Goal: Task Accomplishment & Management: Use online tool/utility

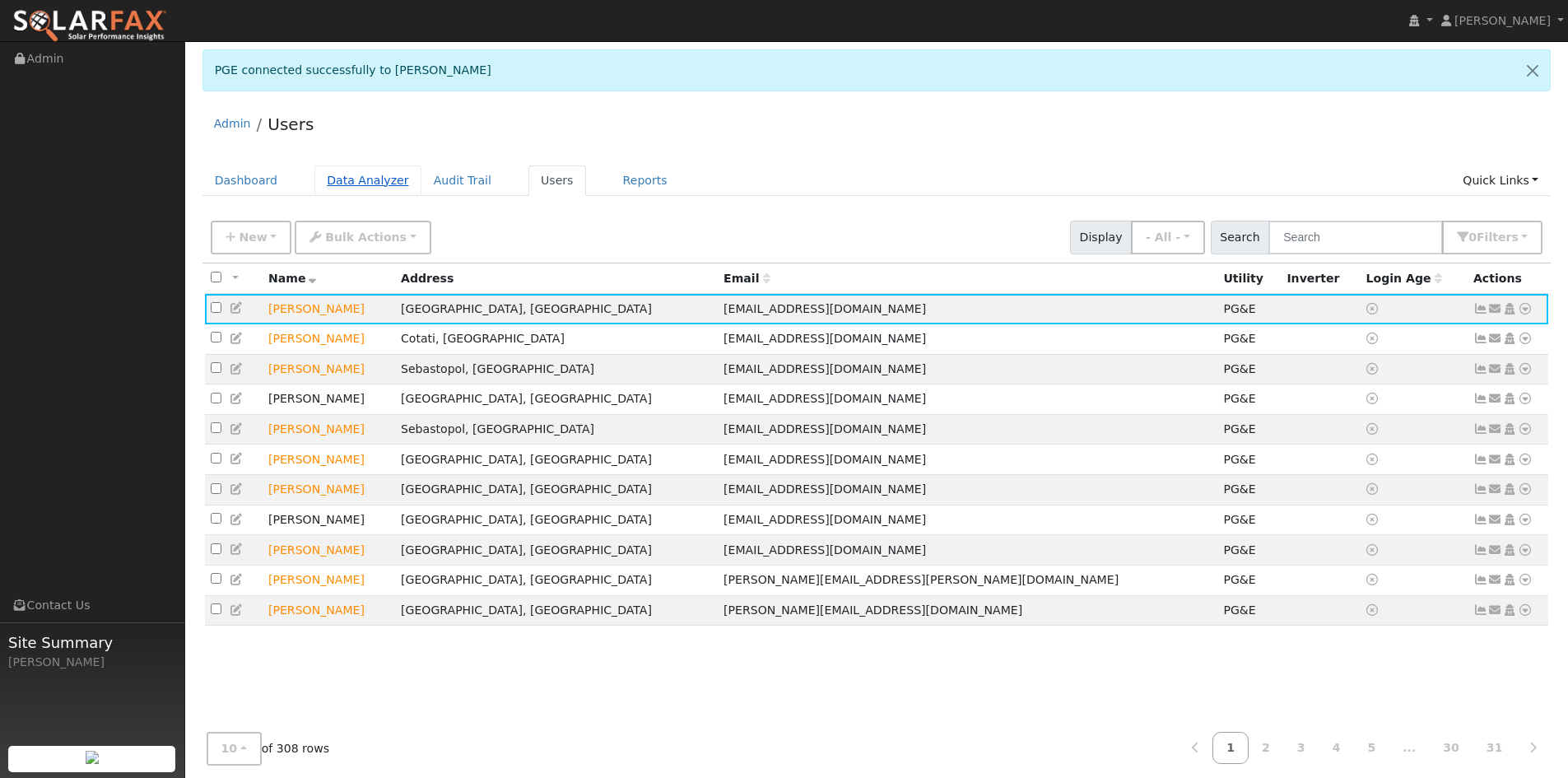
click at [396, 196] on link "Data Analyzer" at bounding box center [367, 181] width 107 height 31
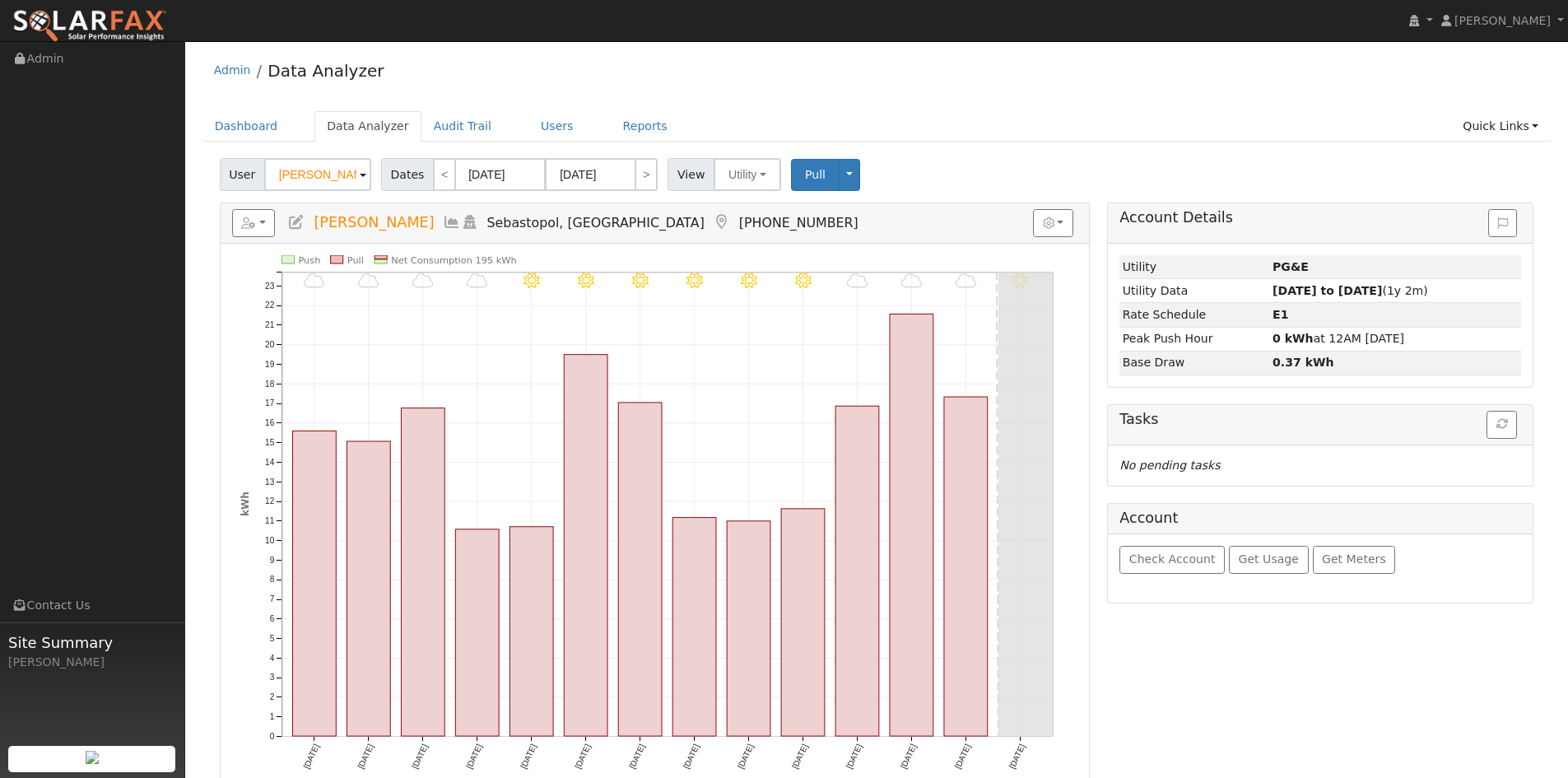
click at [366, 185] on span at bounding box center [363, 175] width 7 height 19
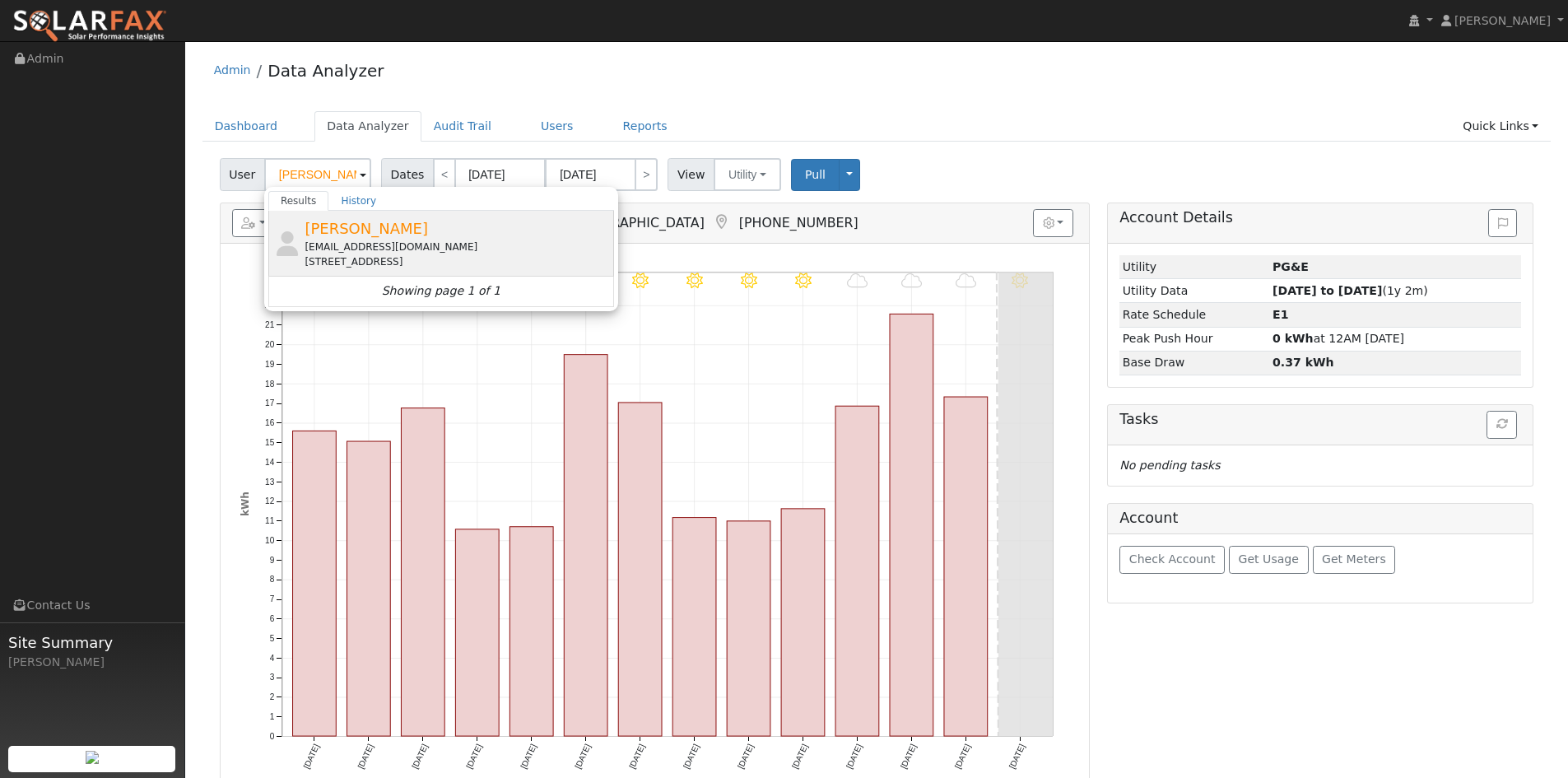
click at [424, 252] on div "[PERSON_NAME] [EMAIL_ADDRESS][DOMAIN_NAME] [STREET_ADDRESS]" at bounding box center [457, 243] width 306 height 52
type input "[PERSON_NAME]"
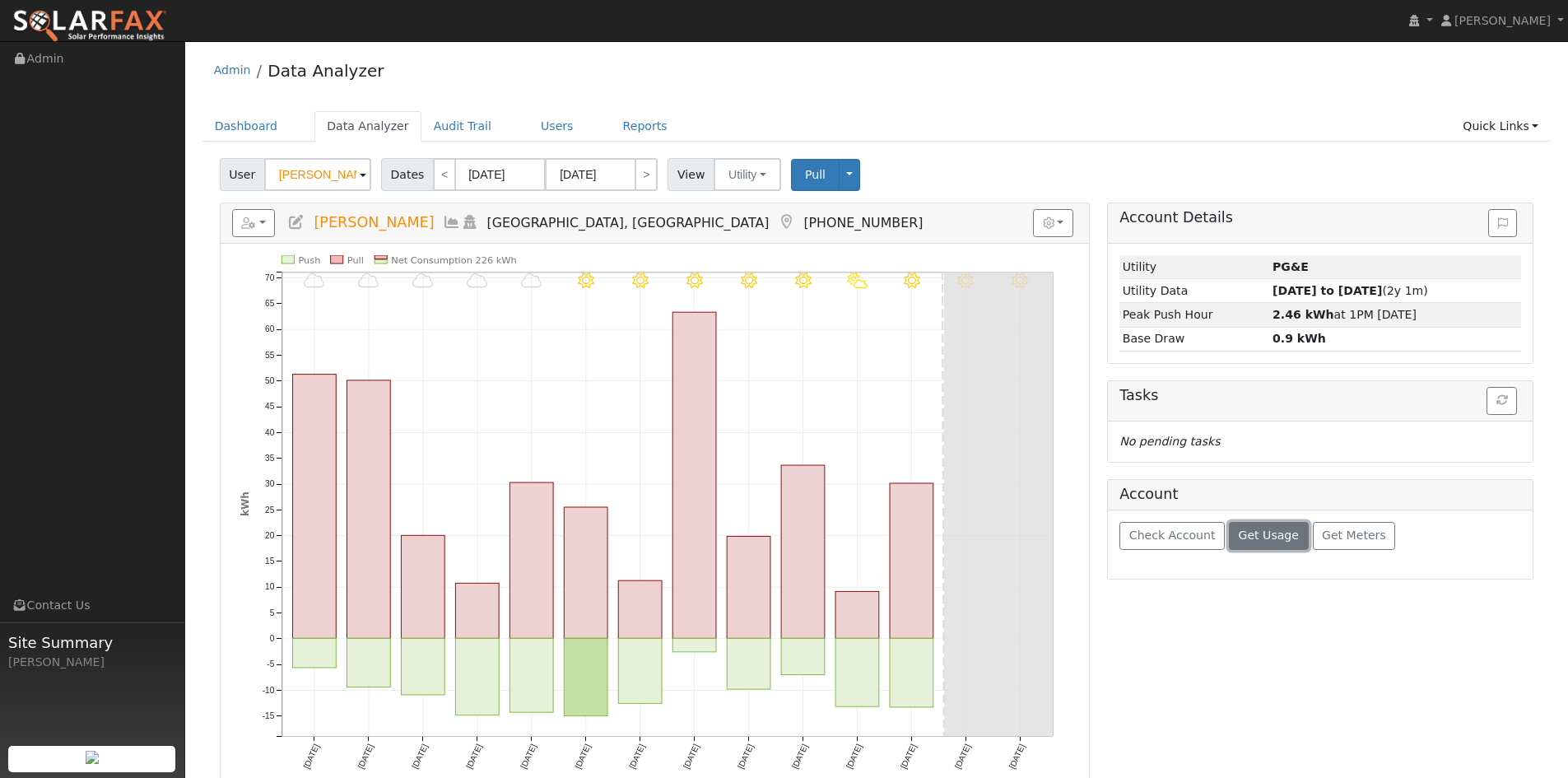
click at [1299, 542] on span "Get Usage" at bounding box center [1269, 535] width 60 height 13
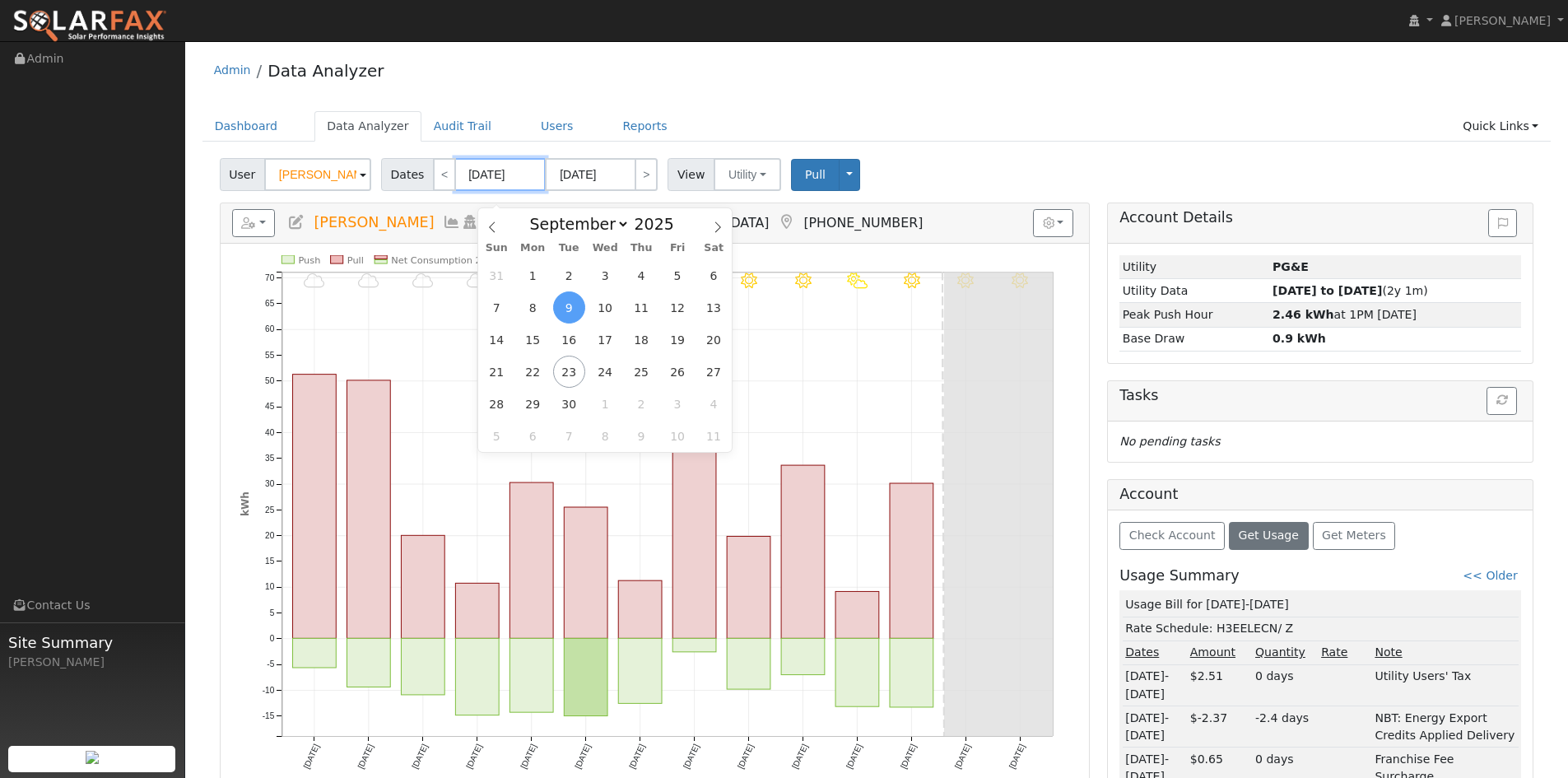
click at [535, 191] on input "[DATE]" at bounding box center [501, 175] width 91 height 33
click at [858, 135] on ul "Dashboard Data Analyzer Audit Trail Users Reports Quick Links Quick Add Quick C…" at bounding box center [877, 127] width 1350 height 31
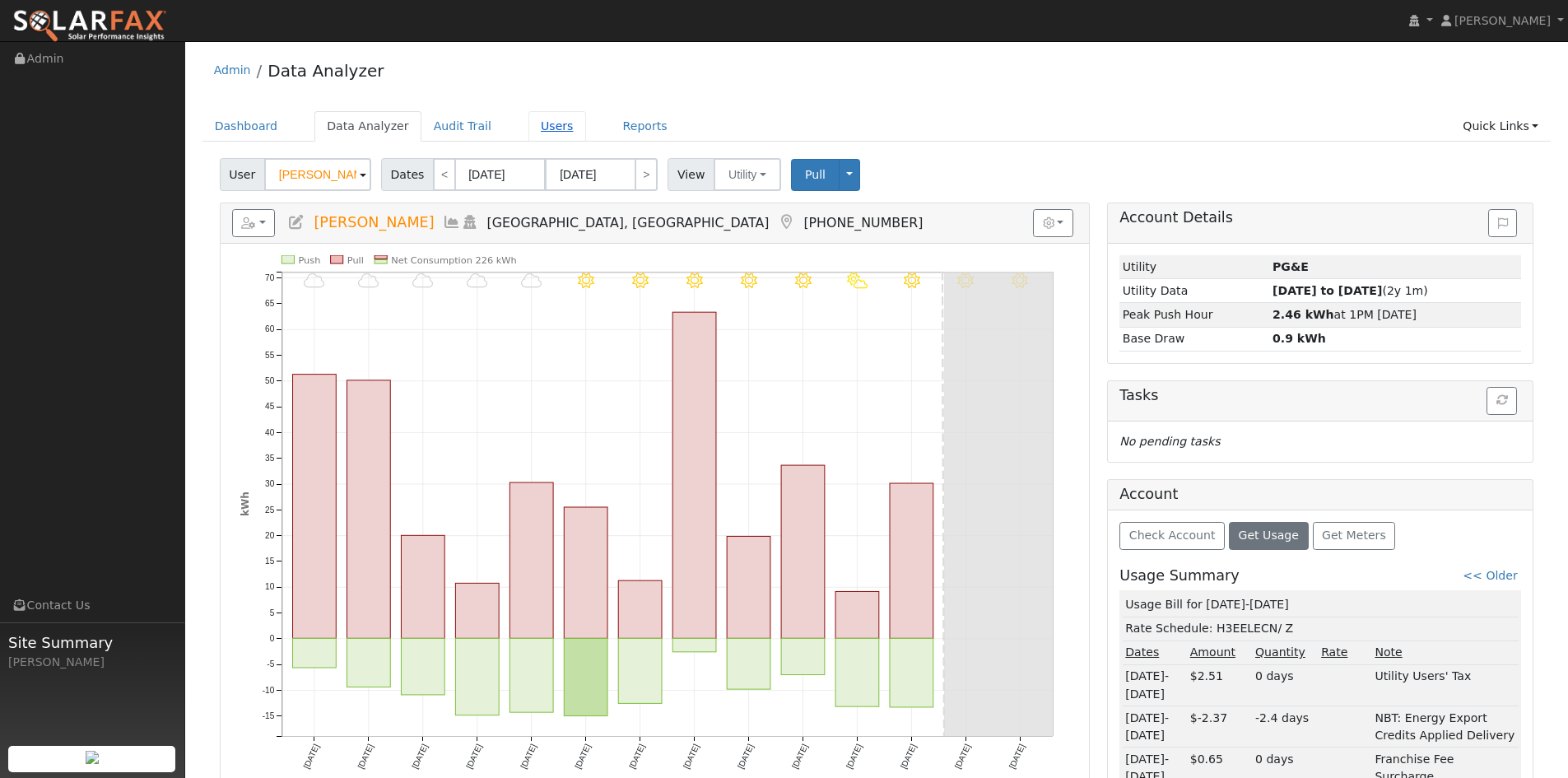
click at [586, 136] on link "Users" at bounding box center [557, 127] width 57 height 31
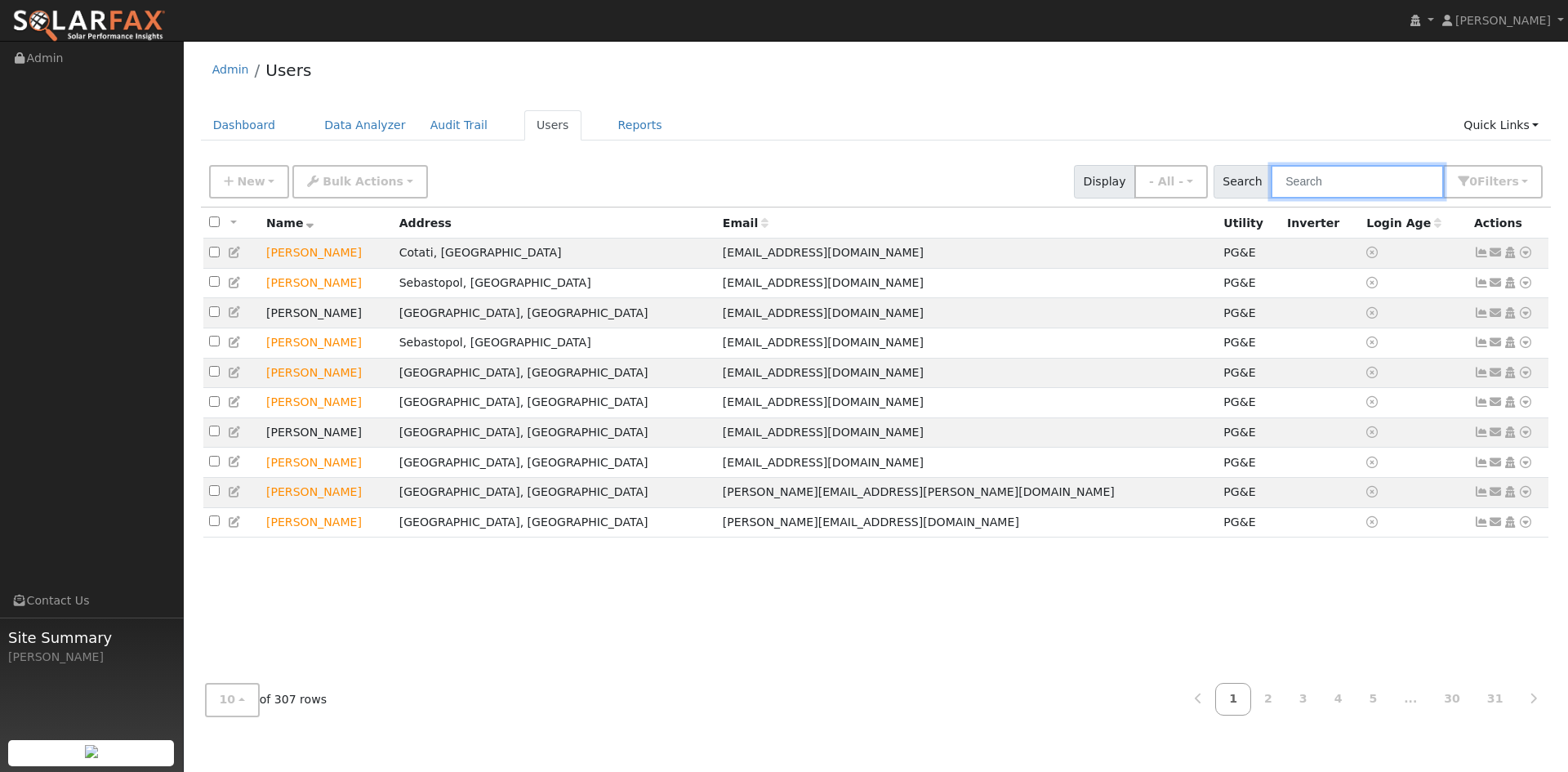
click at [1271, 199] on input "text" at bounding box center [1357, 181] width 173 height 33
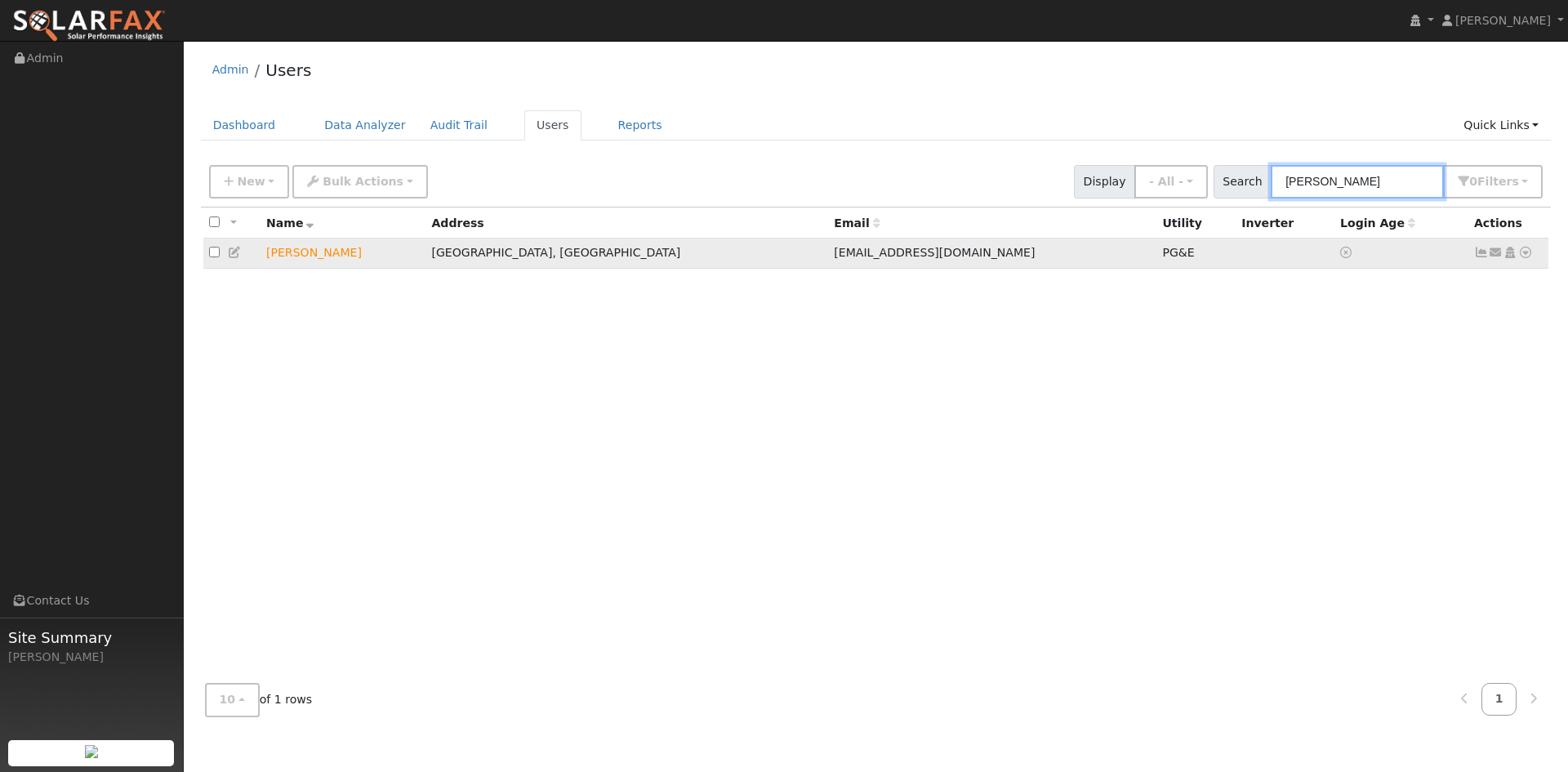
type input "[PERSON_NAME]"
click at [1520, 258] on icon at bounding box center [1525, 251] width 14 height 11
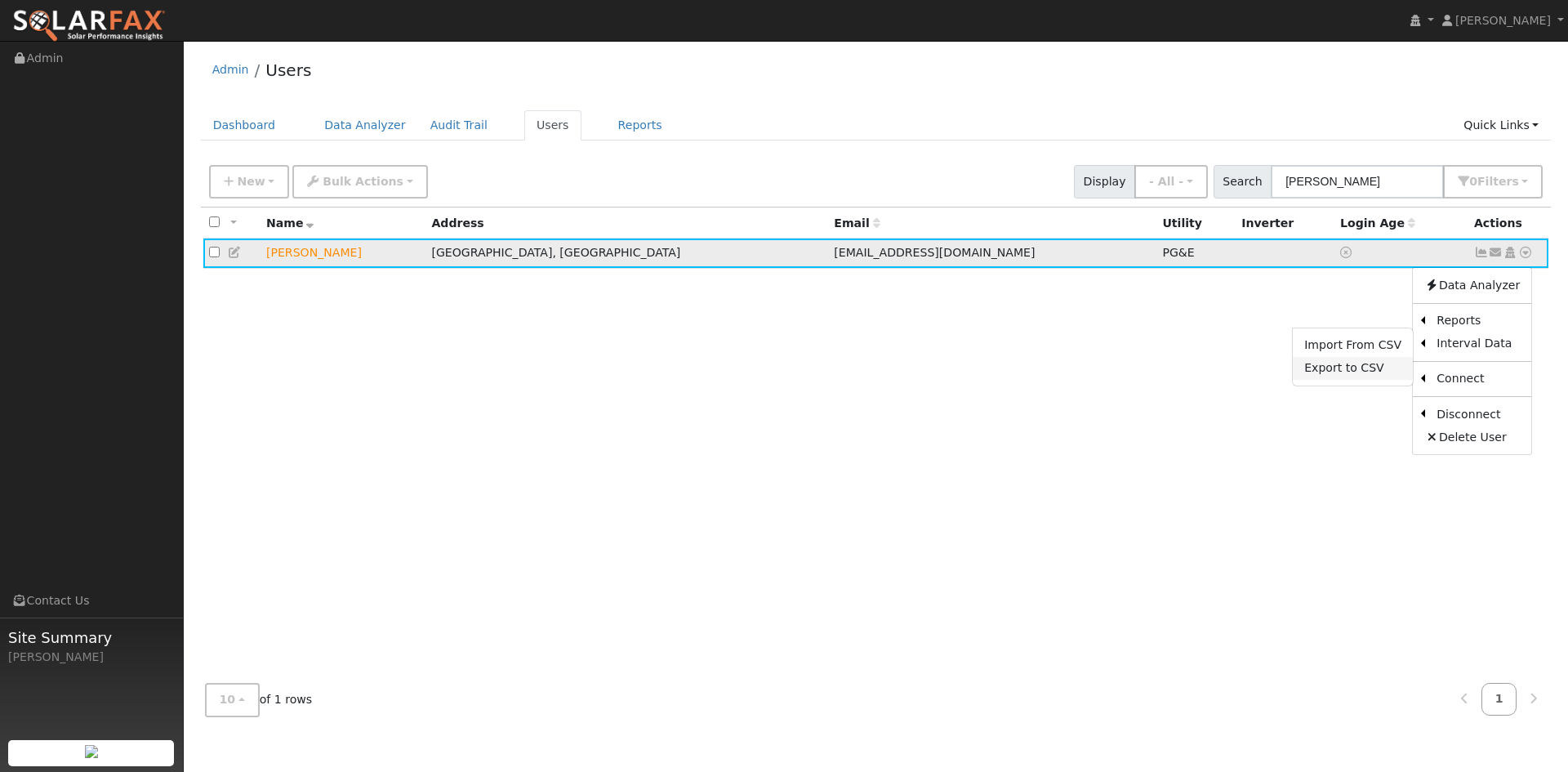
click at [1343, 380] on link "Export to CSV" at bounding box center [1352, 368] width 120 height 23
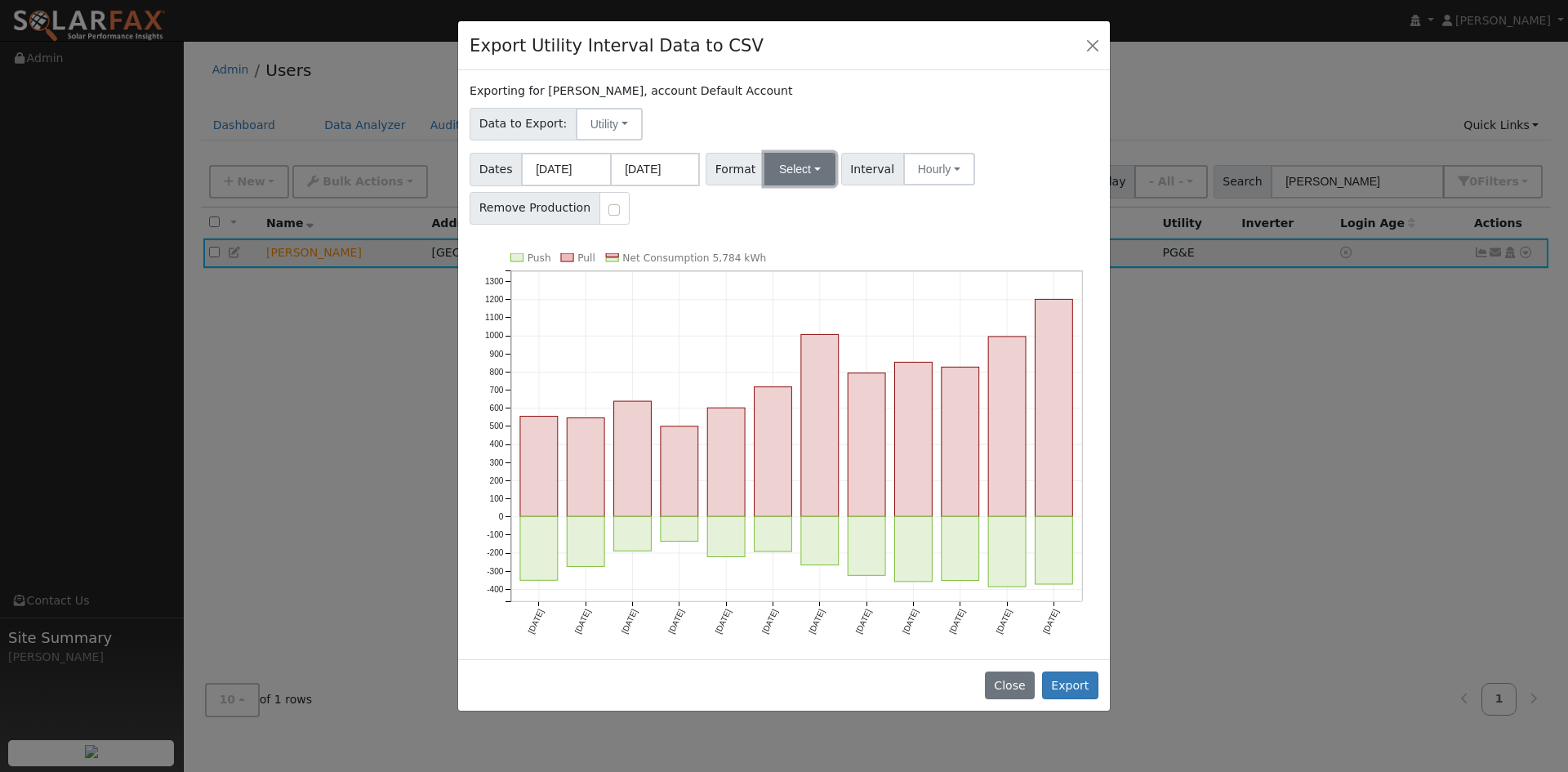
click at [824, 185] on button "Select" at bounding box center [800, 169] width 71 height 32
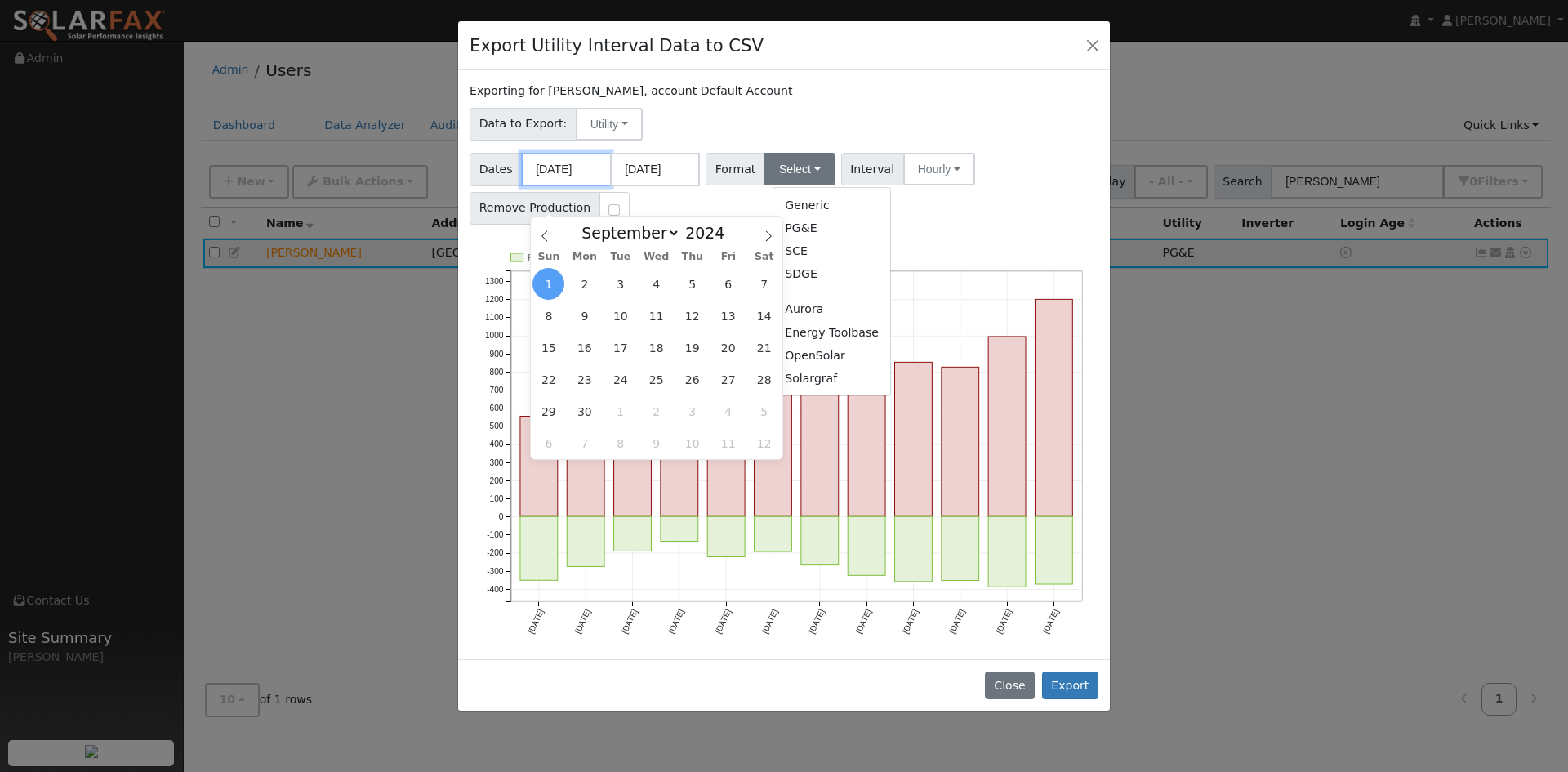
click at [582, 186] on input "09/01/2024" at bounding box center [566, 169] width 90 height 33
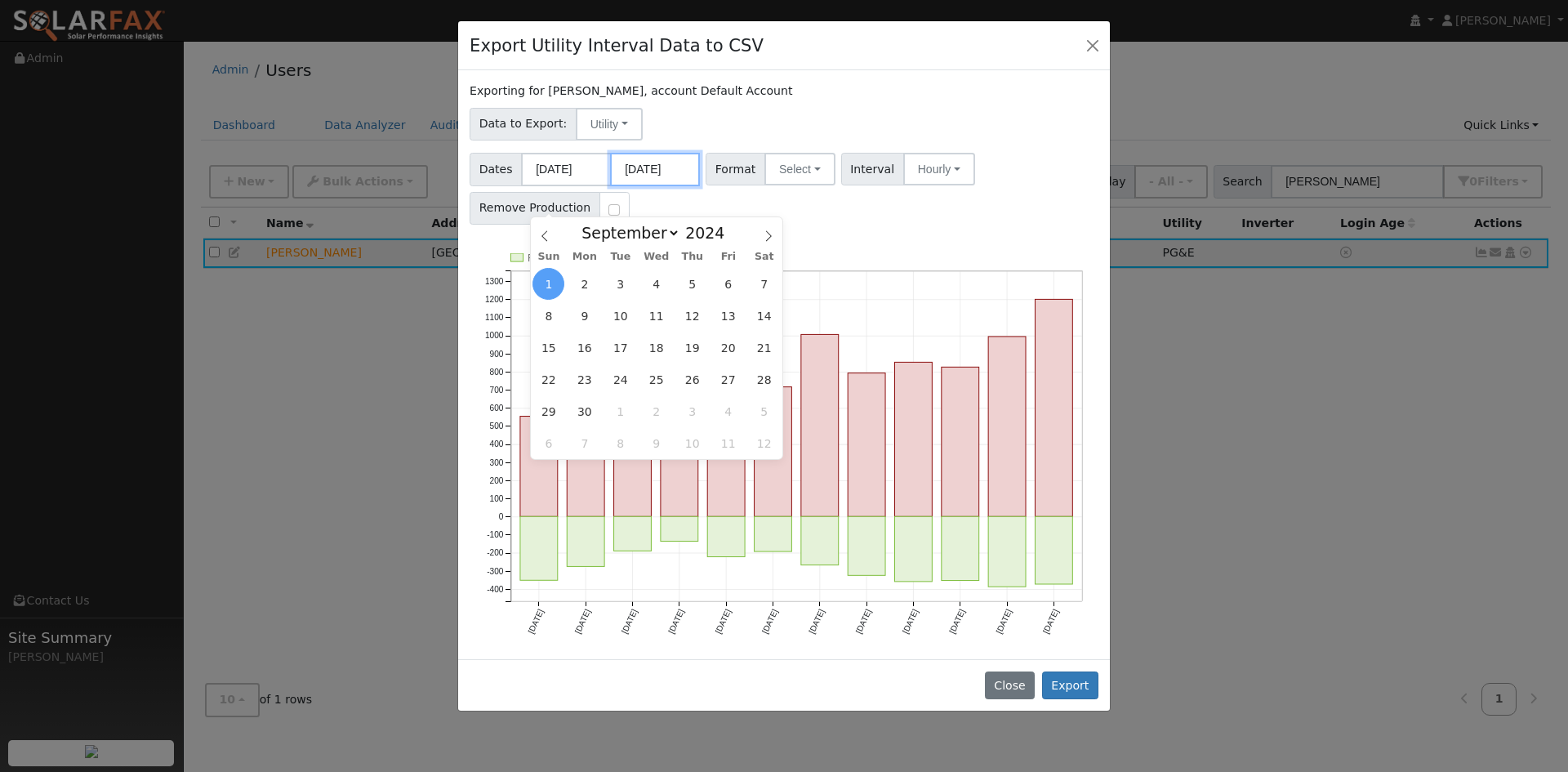
click at [652, 186] on input "08/31/2025" at bounding box center [655, 169] width 90 height 33
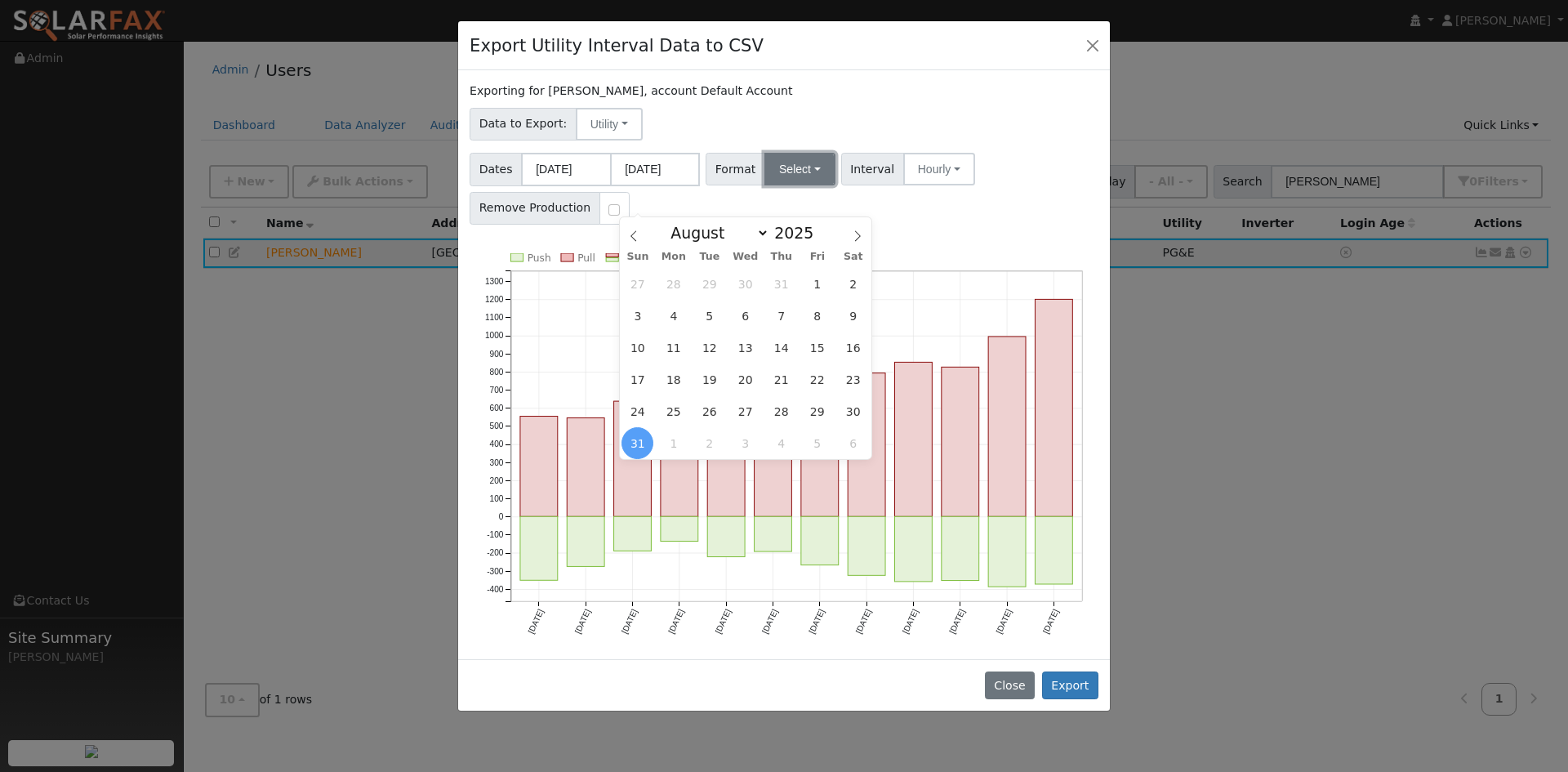
click at [828, 185] on button "Select" at bounding box center [800, 169] width 71 height 32
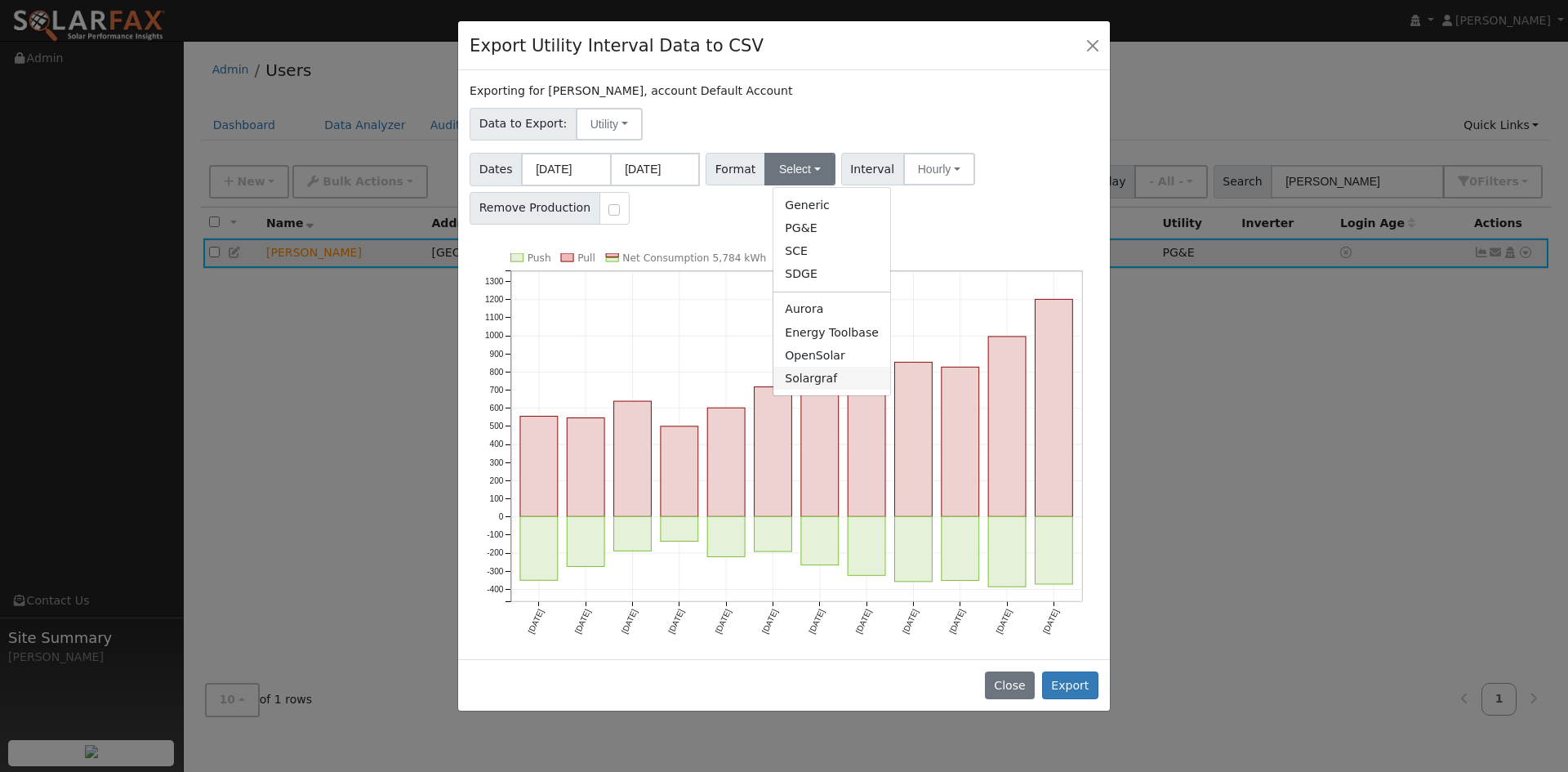
click at [855, 390] on link "Solargraf" at bounding box center [832, 378] width 117 height 23
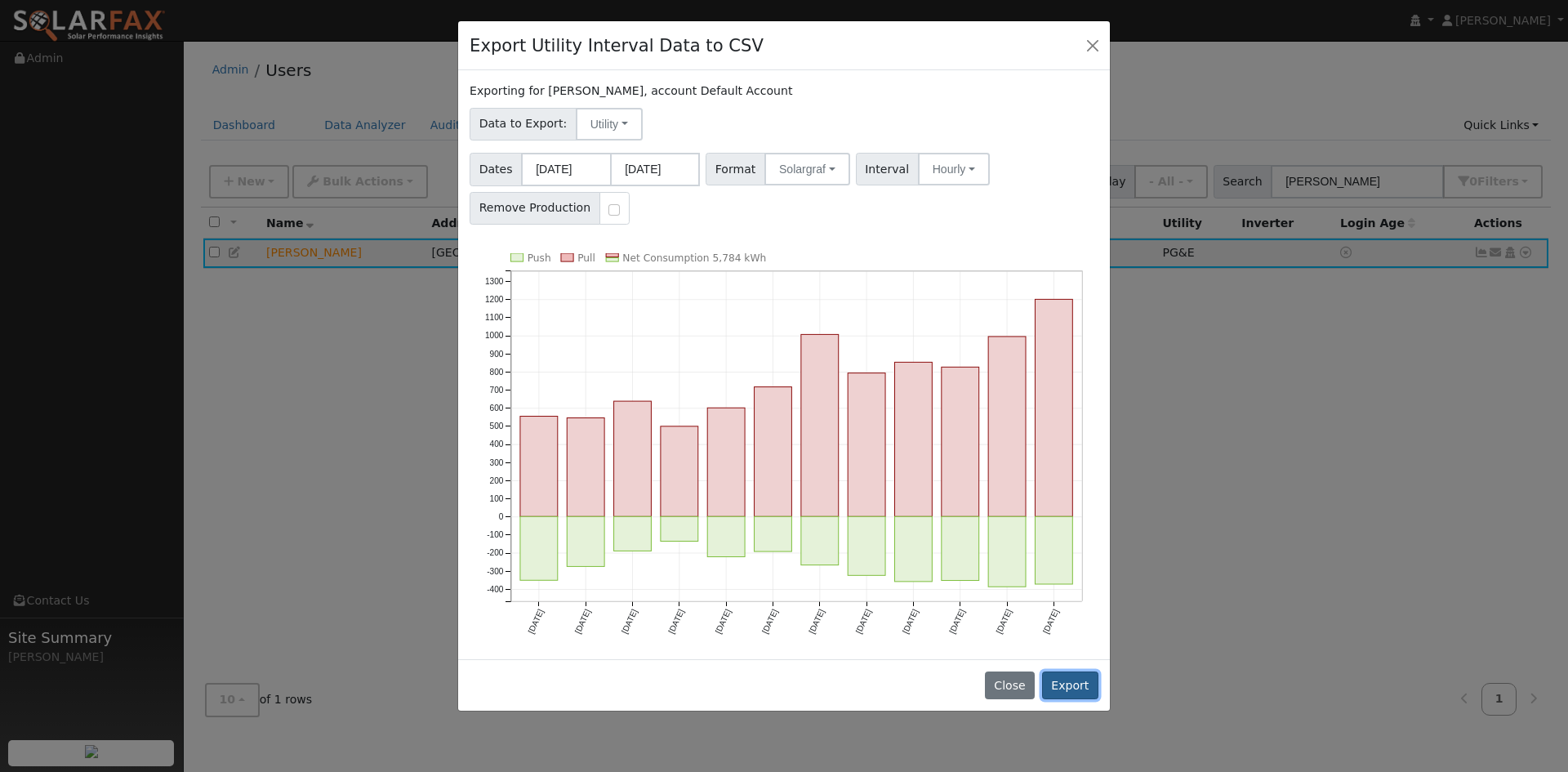
click at [1064, 699] on button "Export" at bounding box center [1070, 685] width 56 height 28
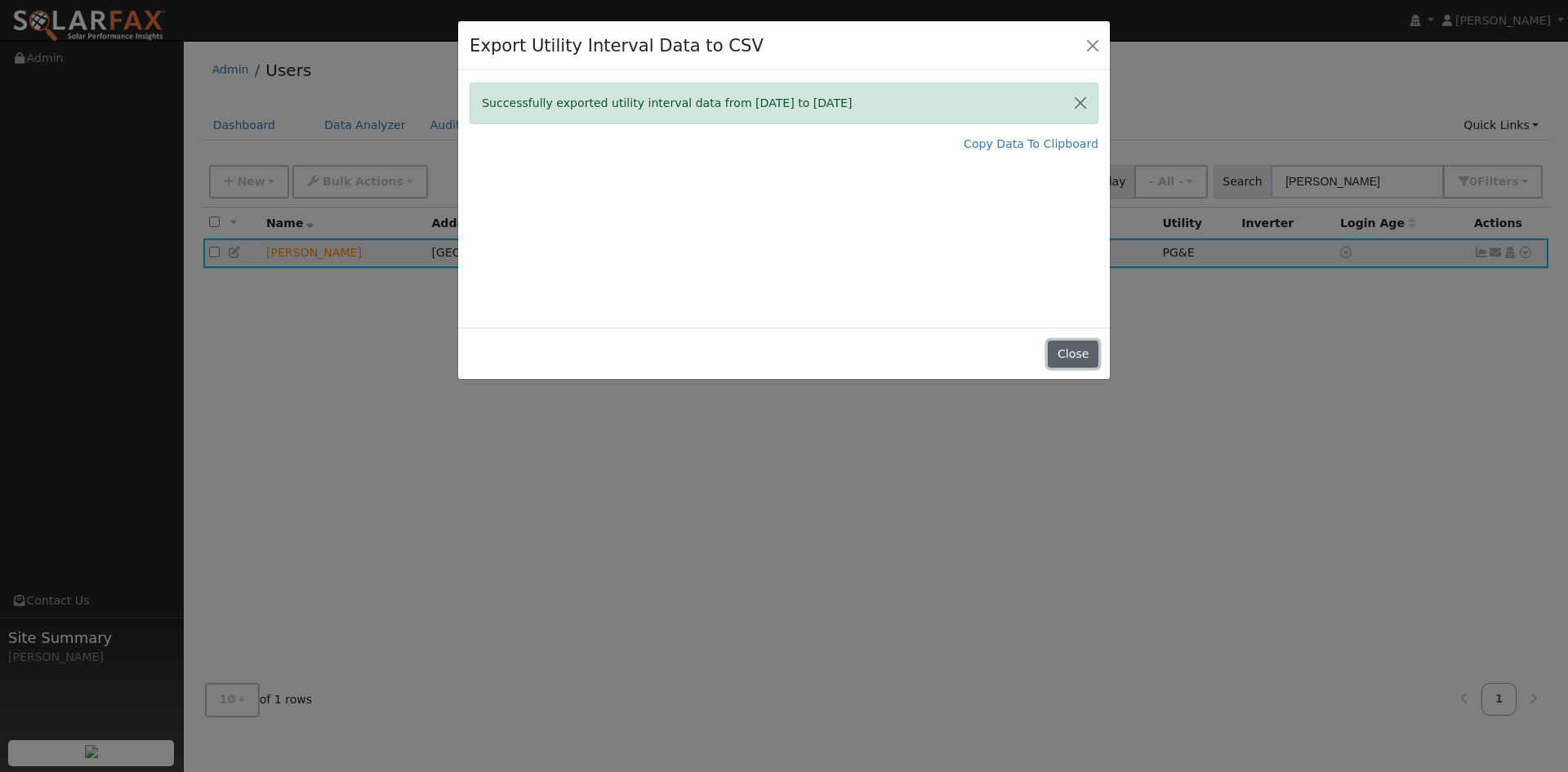
click at [1069, 369] on button "Close" at bounding box center [1072, 354] width 50 height 28
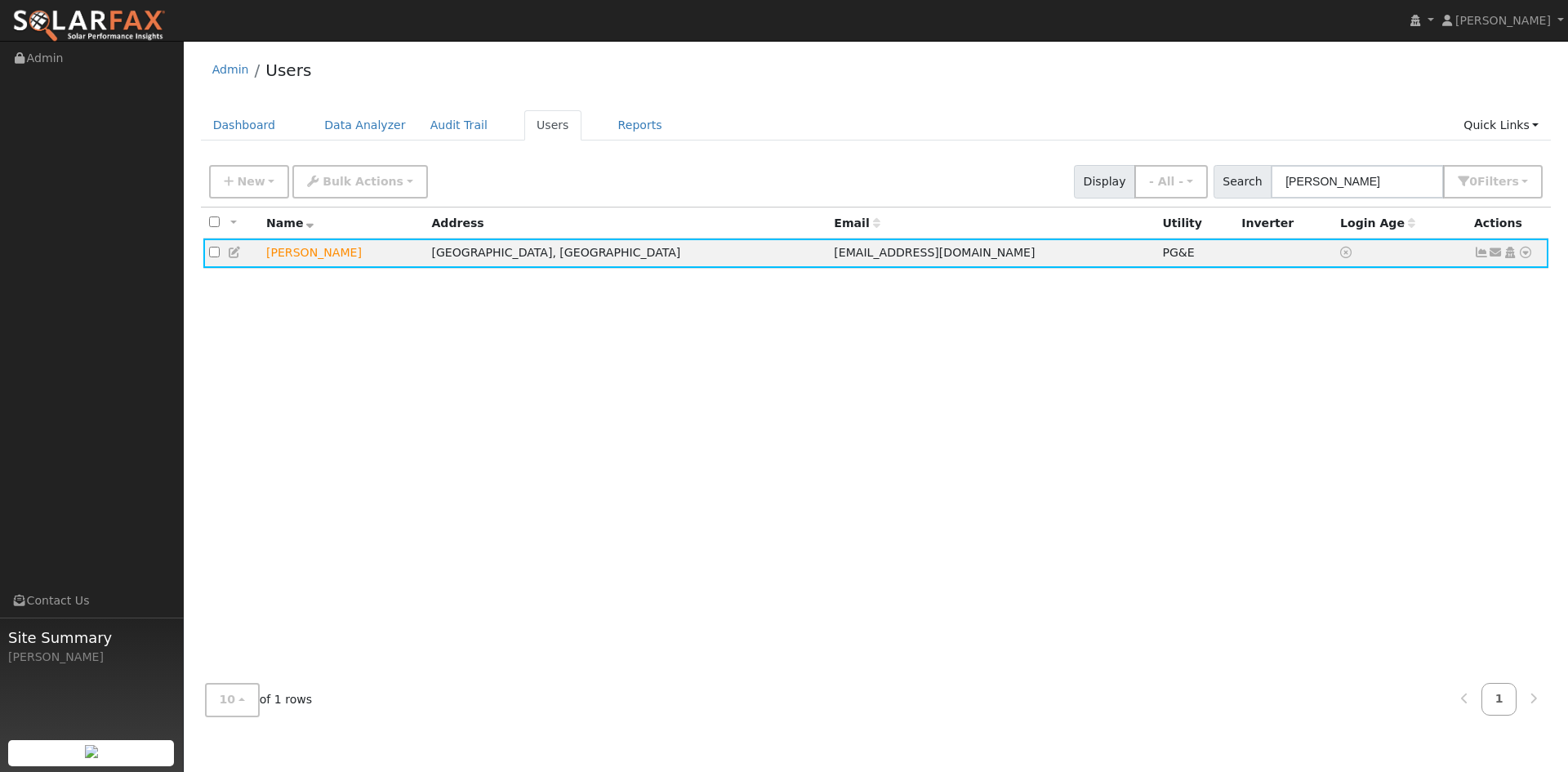
click at [1223, 565] on div "All None All on page None on page Name Address Email Utility Inverter Login Age…" at bounding box center [876, 438] width 1351 height 463
click at [1220, 566] on div "All None All on page None on page Name Address Email Utility Inverter Login Age…" at bounding box center [876, 438] width 1351 height 463
